Goal: Navigation & Orientation: Find specific page/section

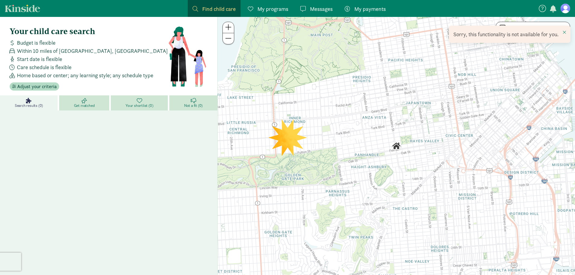
click at [568, 10] on figure at bounding box center [565, 9] width 10 height 10
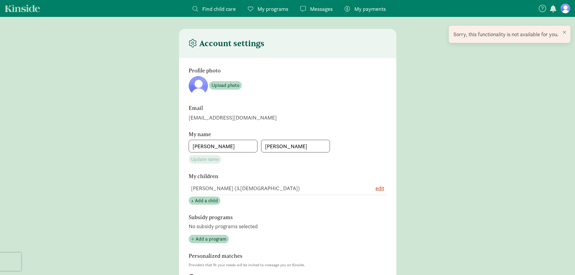
click at [11, 10] on link "Kinside" at bounding box center [22, 9] width 35 height 8
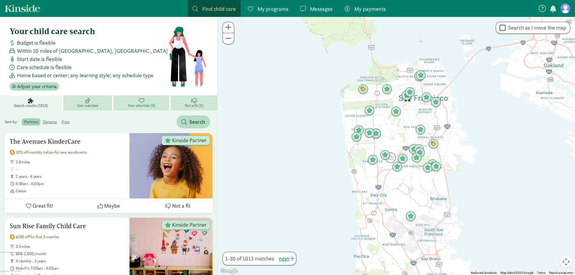
click at [564, 8] on figure at bounding box center [565, 9] width 10 height 10
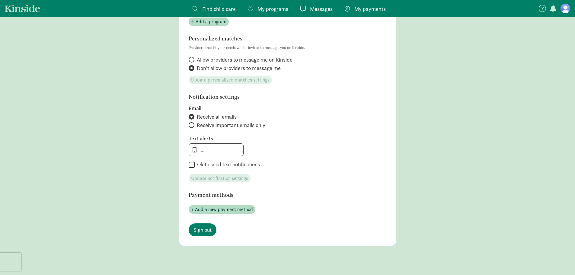
scroll to position [256, 0]
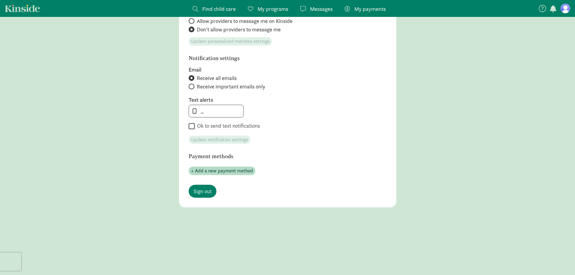
click at [21, 7] on link "Kinside" at bounding box center [22, 9] width 35 height 8
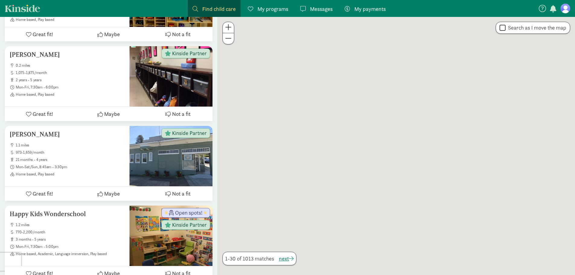
scroll to position [244, 0]
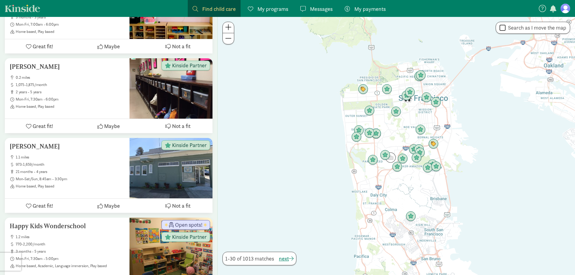
click at [21, 7] on link "Kinside" at bounding box center [22, 9] width 35 height 8
drag, startPoint x: 307, startPoint y: 110, endPoint x: 307, endPoint y: 99, distance: 10.9
click at [308, 105] on div at bounding box center [396, 146] width 357 height 258
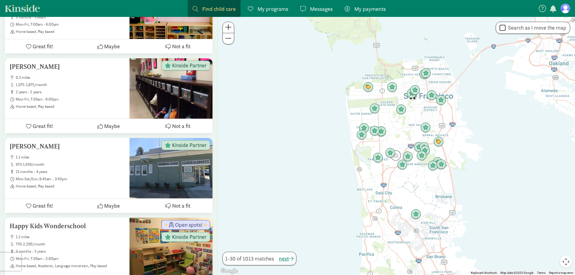
click at [280, 6] on span "My programs" at bounding box center [272, 9] width 31 height 8
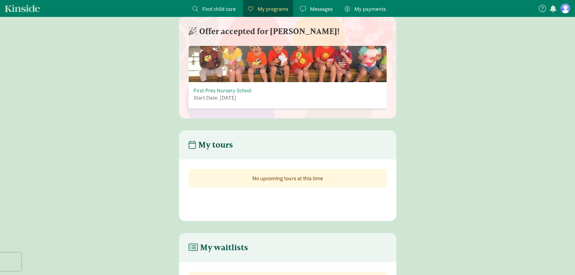
scroll to position [73, 0]
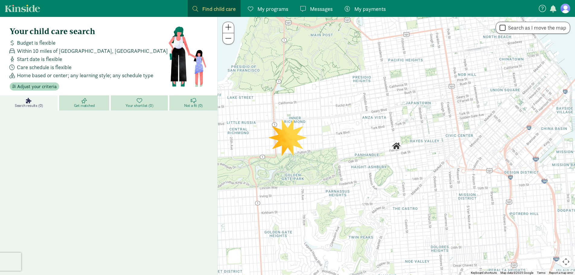
scroll to position [2, 0]
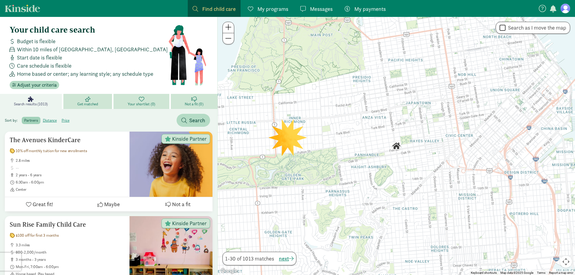
click at [22, 8] on link "Kinside" at bounding box center [22, 9] width 35 height 8
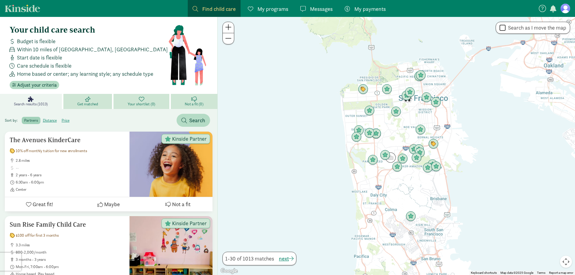
click at [567, 8] on figure at bounding box center [565, 9] width 10 height 10
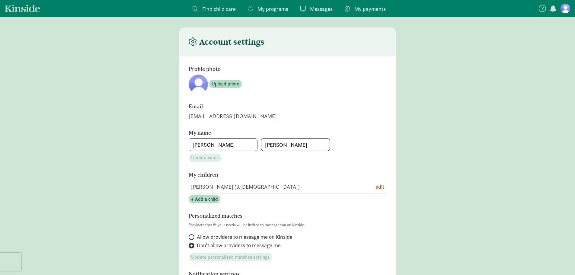
scroll to position [14, 0]
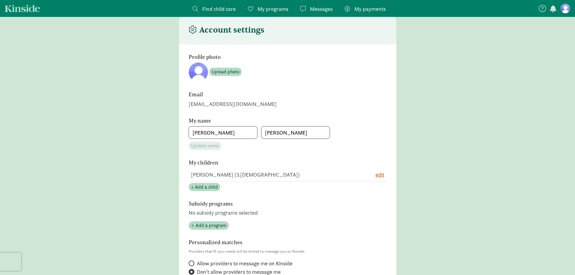
drag, startPoint x: 570, startPoint y: 62, endPoint x: 579, endPoint y: 144, distance: 83.2
click at [575, 144] on html "Find child care Find My programs Programs Messages Messages My payments Pay Acc…" at bounding box center [287, 251] width 575 height 531
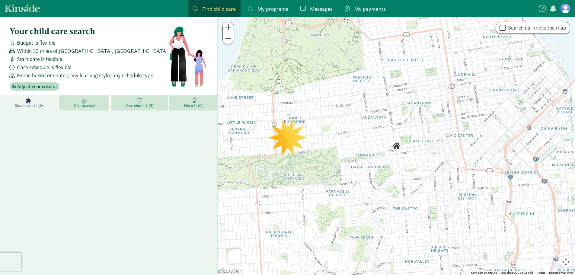
click at [27, 3] on nav "Find child care Find My programs Programs Messages Messages My payments Pay" at bounding box center [287, 8] width 575 height 17
click at [28, 8] on link "Kinside" at bounding box center [22, 9] width 35 height 8
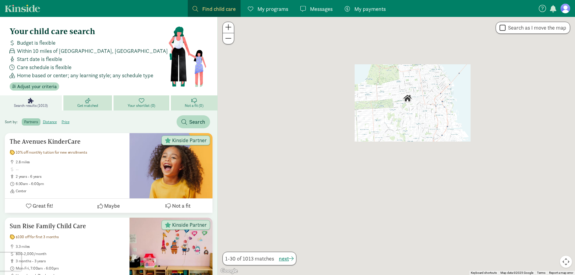
click at [325, 6] on span "Messages" at bounding box center [321, 9] width 23 height 8
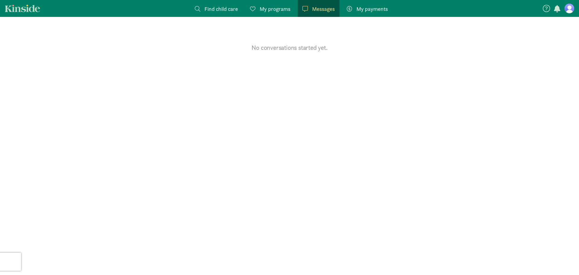
click at [379, 5] on span "My payments" at bounding box center [372, 9] width 31 height 8
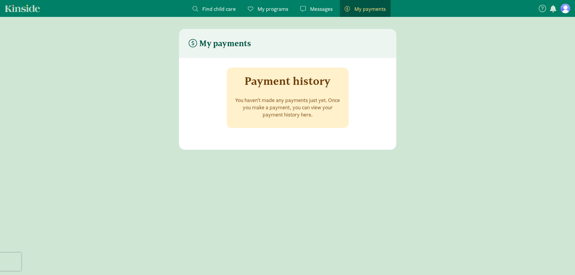
click at [542, 8] on icon at bounding box center [542, 8] width 7 height 7
click at [553, 6] on span "button" at bounding box center [553, 8] width 6 height 7
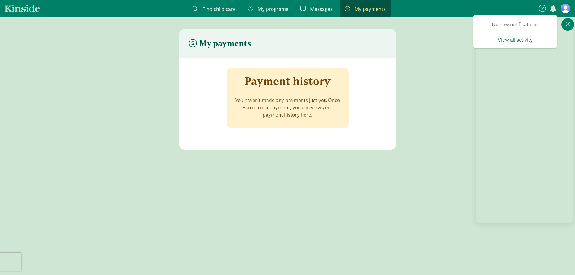
click at [570, 5] on link at bounding box center [565, 9] width 10 height 10
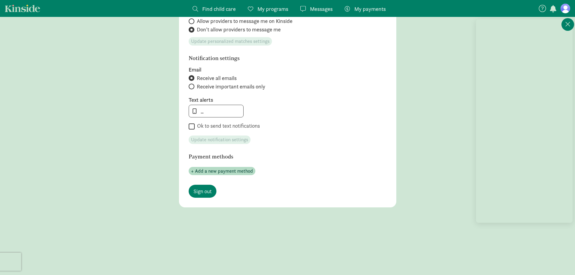
scroll to position [256, 0]
click at [201, 199] on section "Profile photo Upload photo Email bethplyler@gmail.com My name Beth Plyler Updat…" at bounding box center [287, 4] width 217 height 405
click at [205, 187] on span "Sign out" at bounding box center [202, 191] width 18 height 8
